Goal: Task Accomplishment & Management: Manage account settings

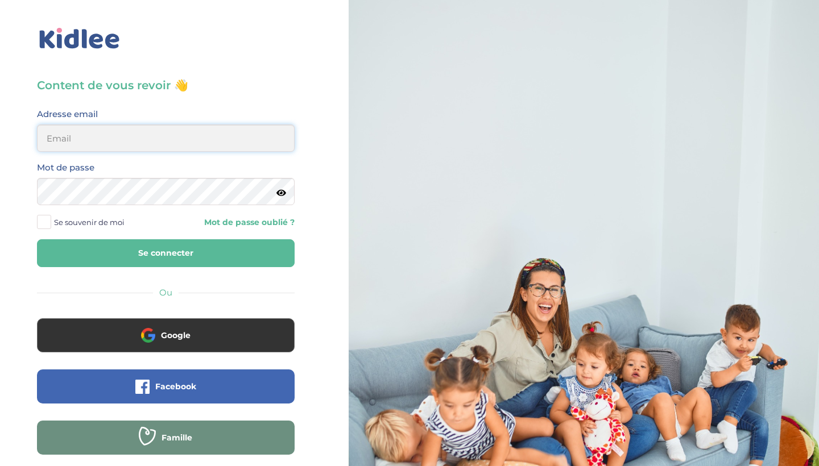
type input "[EMAIL_ADDRESS][DOMAIN_NAME]"
click at [166, 253] on button "Se connecter" at bounding box center [166, 253] width 258 height 28
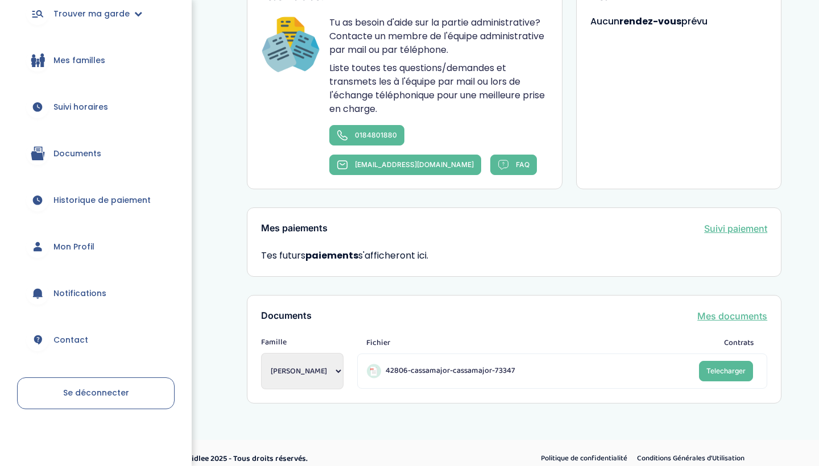
scroll to position [129, 0]
click at [81, 247] on span "Mon Profil" at bounding box center [73, 248] width 41 height 12
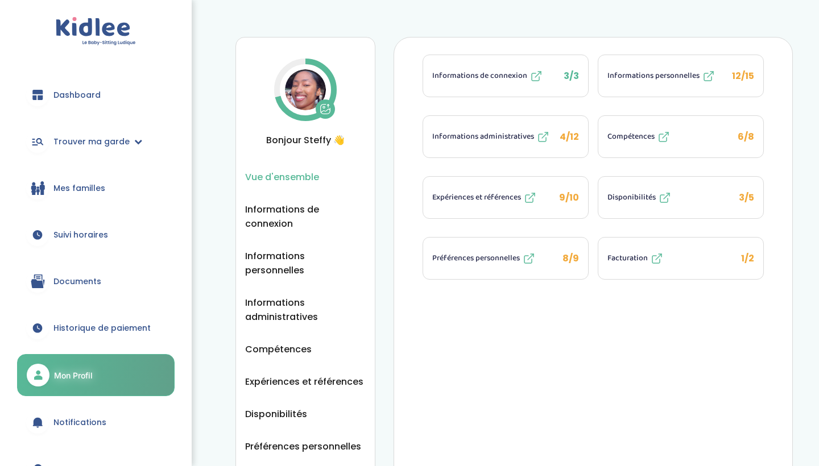
click at [654, 259] on icon at bounding box center [657, 259] width 14 height 14
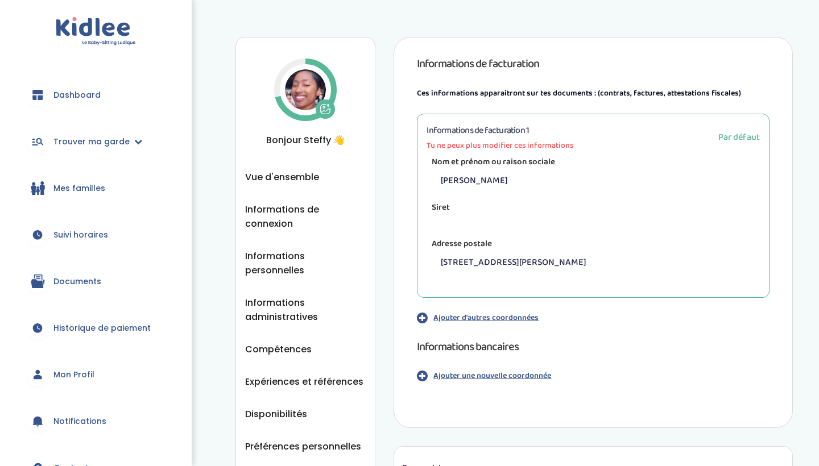
click at [501, 377] on p "Ajouter une nouvelle coordonnée" at bounding box center [492, 376] width 118 height 12
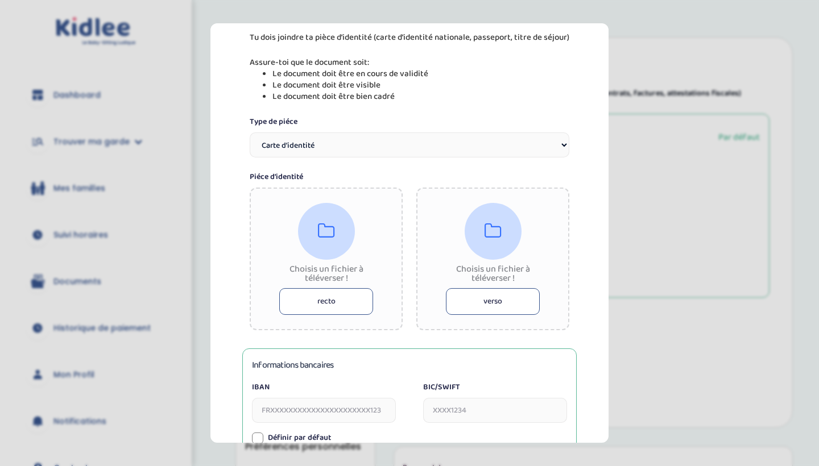
scroll to position [148, 0]
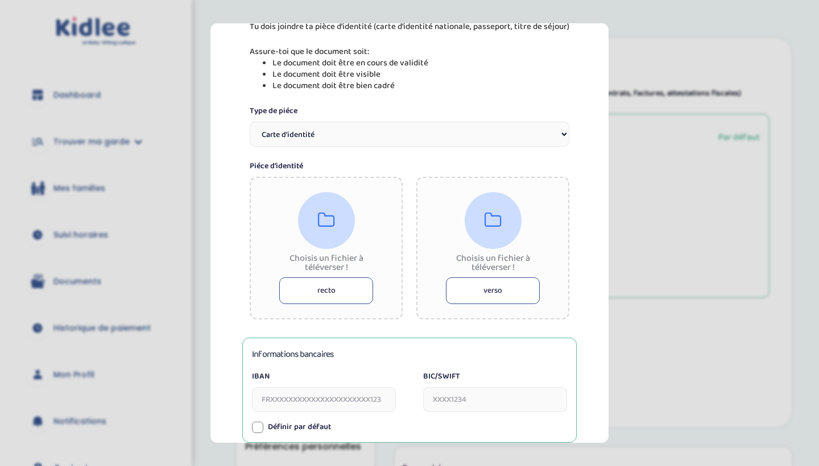
click at [332, 295] on button "recto" at bounding box center [326, 291] width 94 height 27
click at [697, 199] on section "Information de paiement Tu dois joindre ta pièce d’identité (carte d’identité n…" at bounding box center [409, 233] width 819 height 466
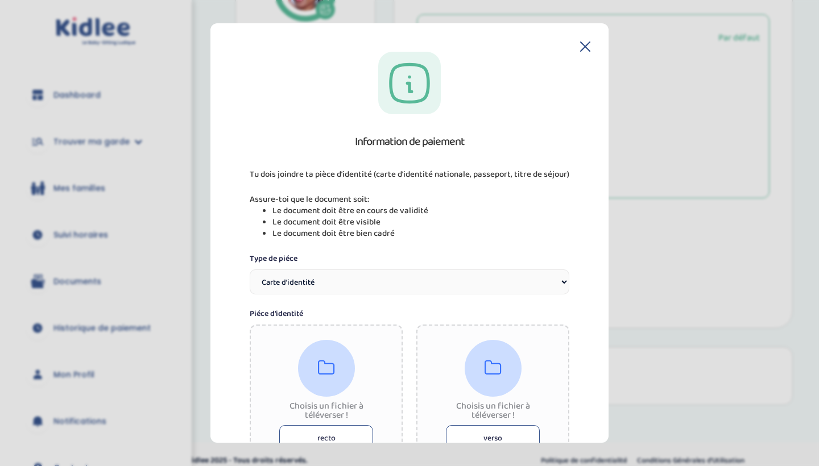
scroll to position [0, 0]
click at [583, 47] on icon at bounding box center [585, 46] width 9 height 9
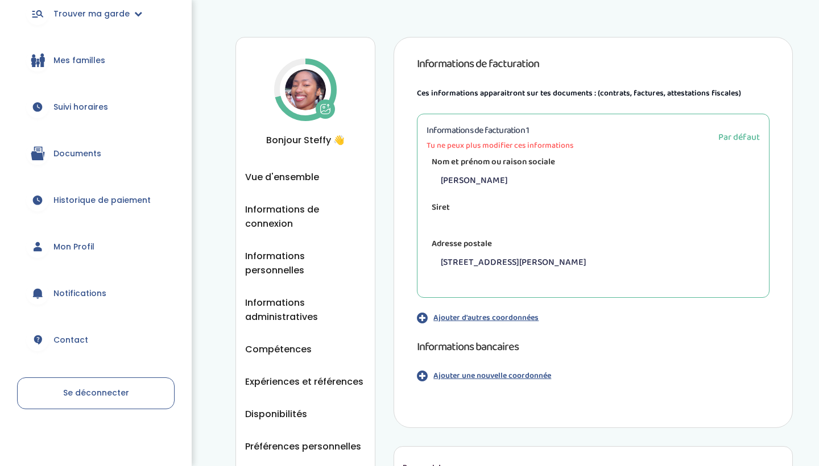
scroll to position [128, 0]
click at [72, 393] on span "Se déconnecter" at bounding box center [96, 392] width 66 height 11
